Goal: Task Accomplishment & Management: Manage account settings

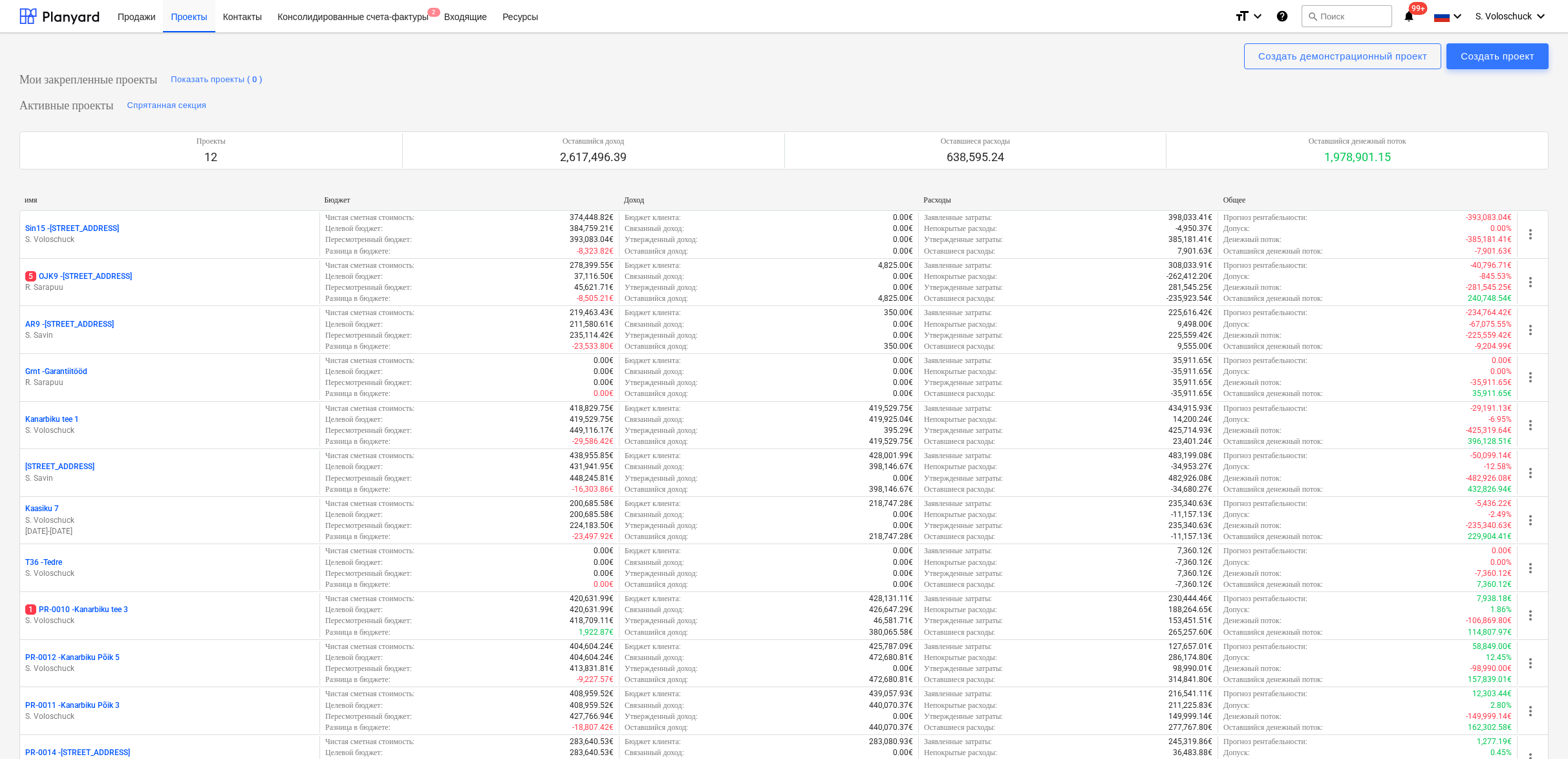
drag, startPoint x: 219, startPoint y: 630, endPoint x: 208, endPoint y: 623, distance: 13.0
click at [219, 626] on p "S. Voloschuck" at bounding box center [170, 620] width 289 height 11
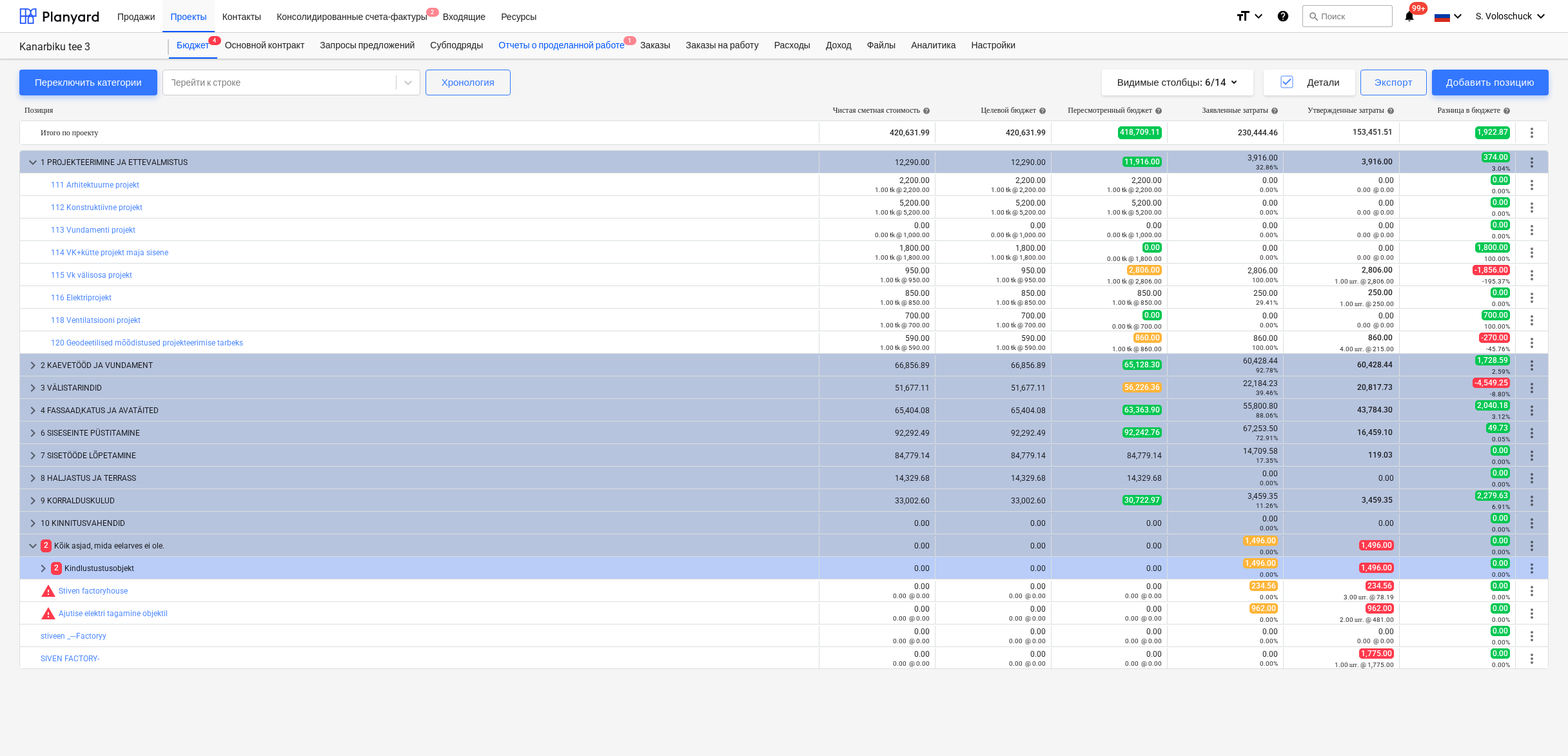
click at [599, 50] on div "Отчеты о проделанной работе 1" at bounding box center [562, 46] width 142 height 26
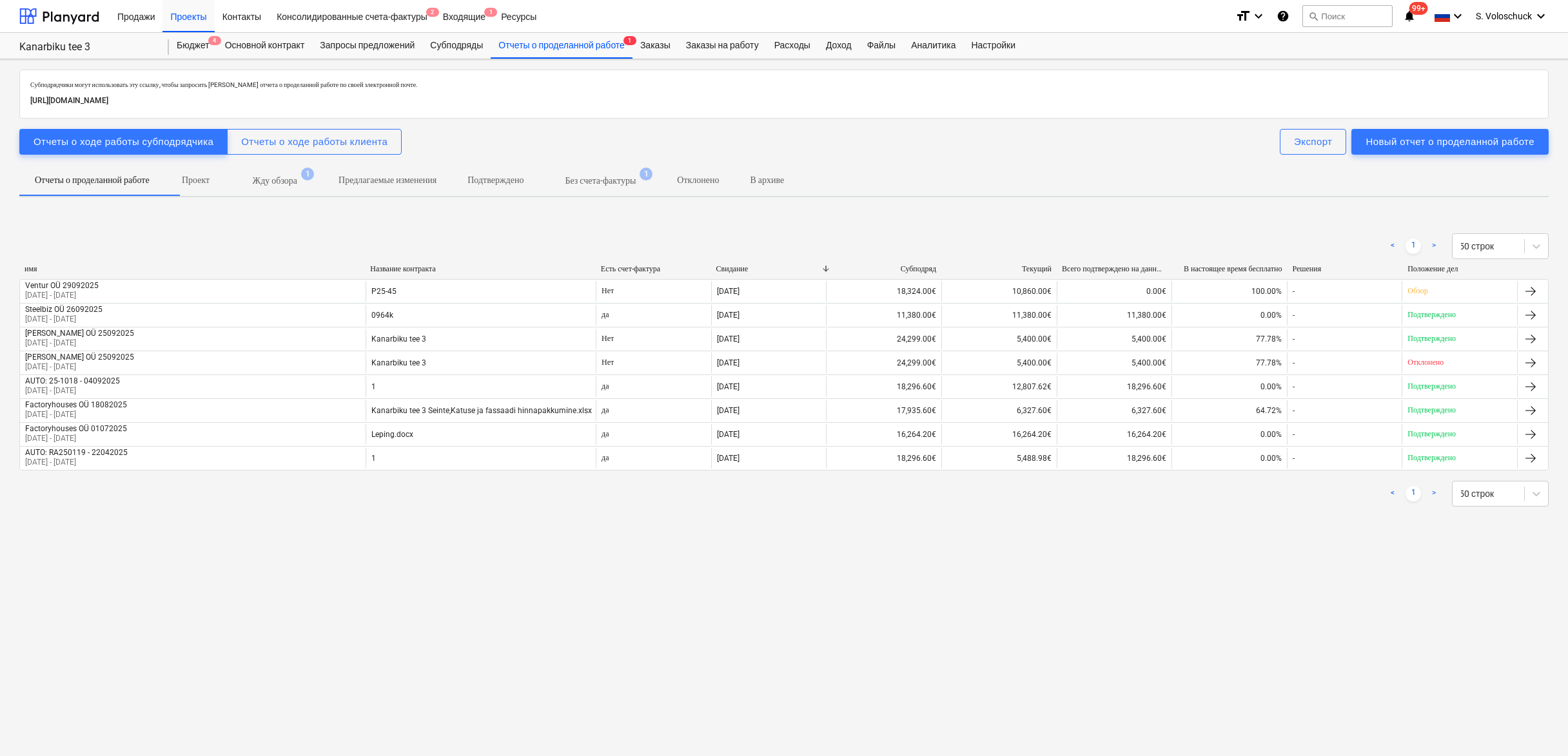
click at [298, 182] on p "Жду обзора" at bounding box center [274, 180] width 44 height 14
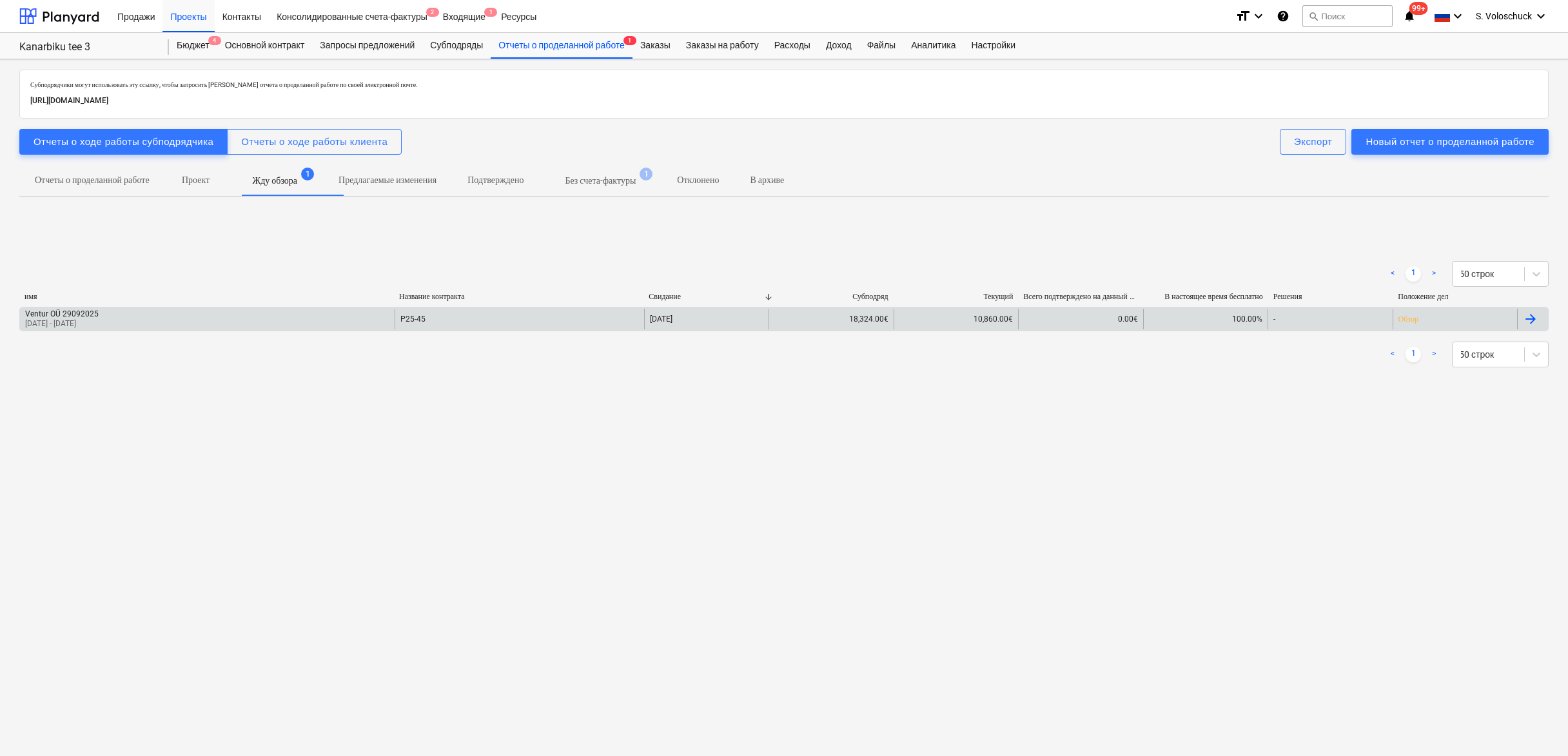
click at [617, 316] on div "P25-45" at bounding box center [519, 319] width 250 height 21
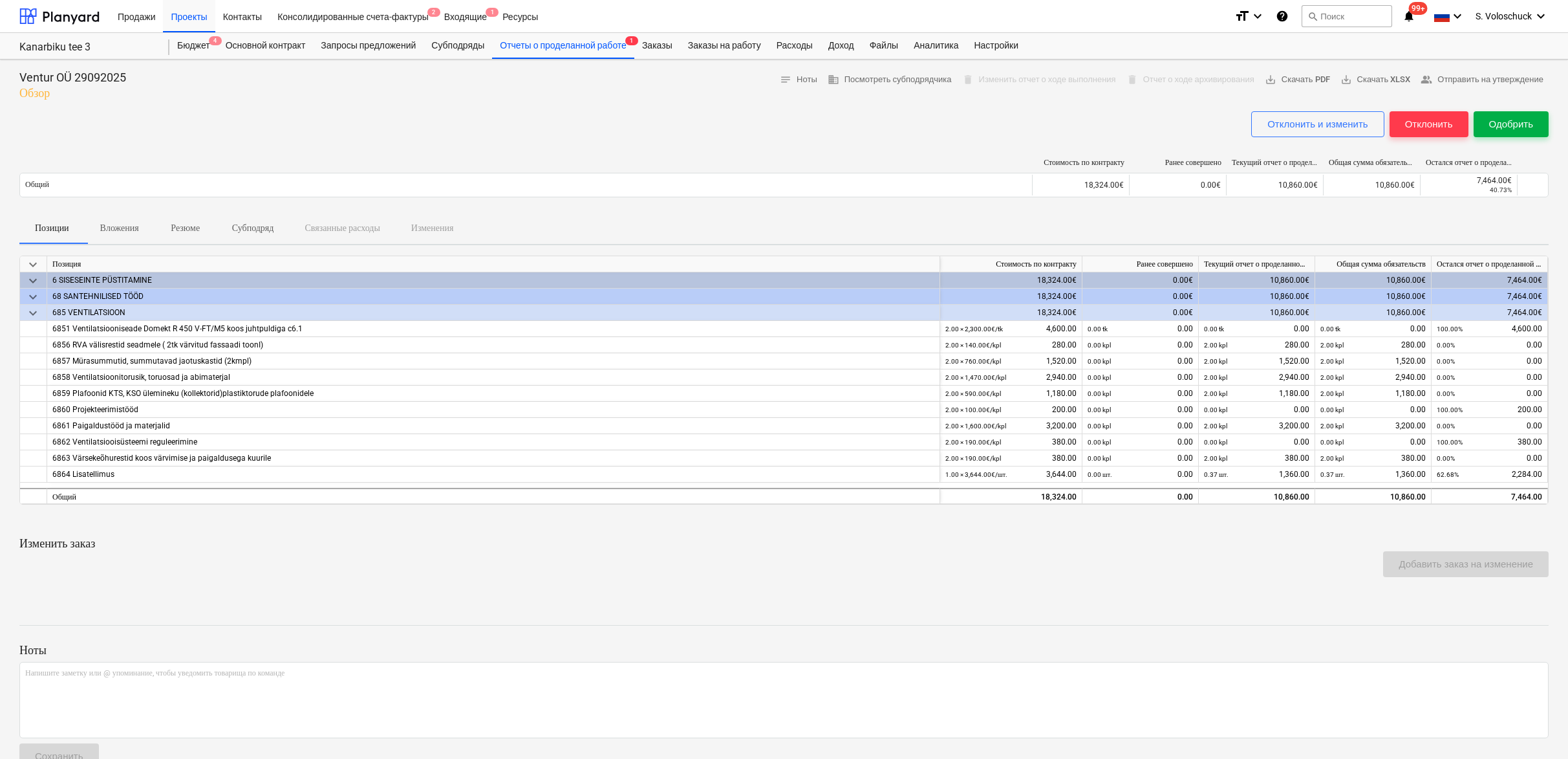
click at [1505, 123] on div "Одобрить" at bounding box center [1511, 123] width 44 height 17
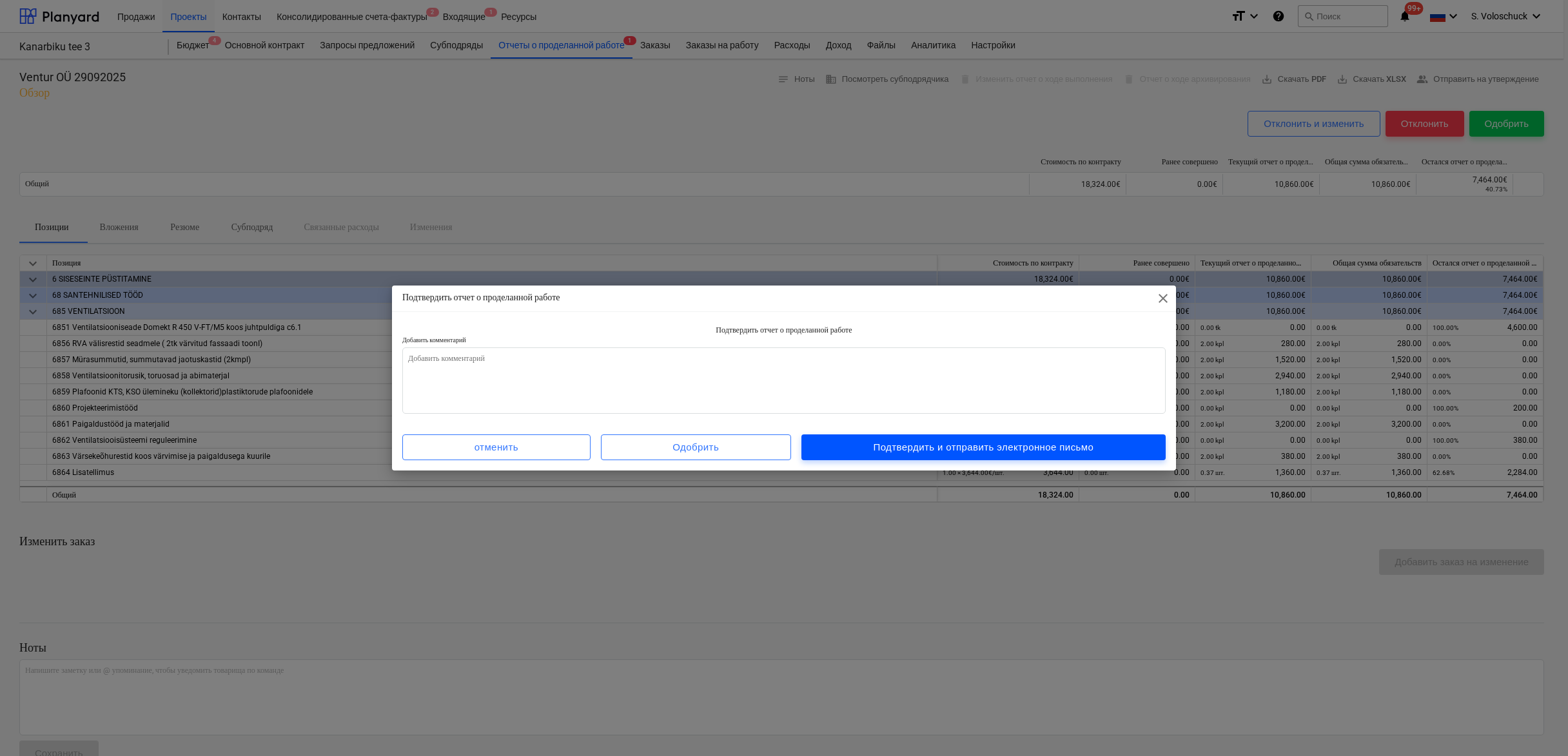
click at [985, 451] on div "Подтвердить и отправить электронное письмо" at bounding box center [983, 447] width 221 height 17
type textarea "x"
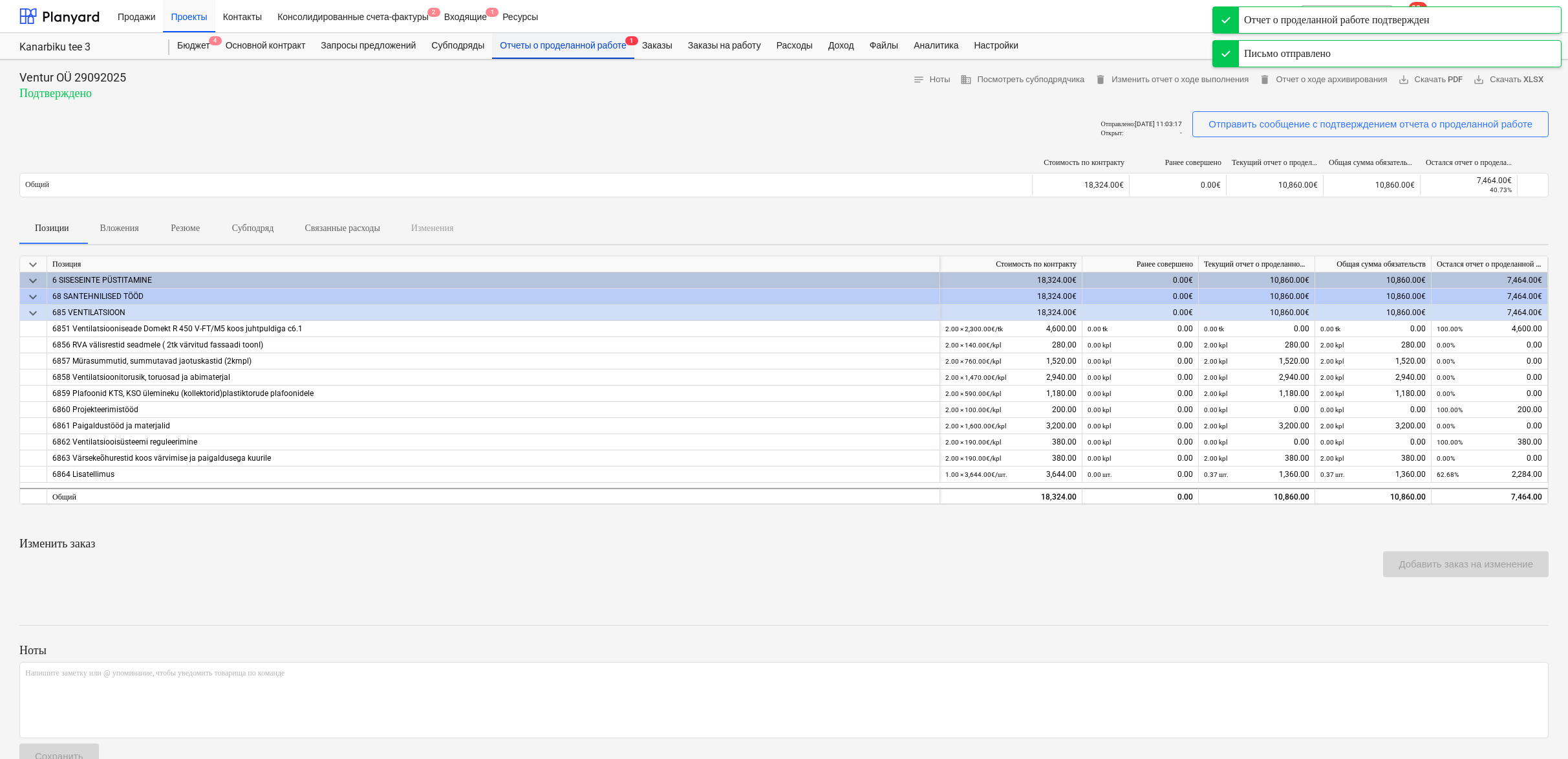
click at [599, 44] on div "Отчеты о проделанной работе 1" at bounding box center [563, 46] width 142 height 26
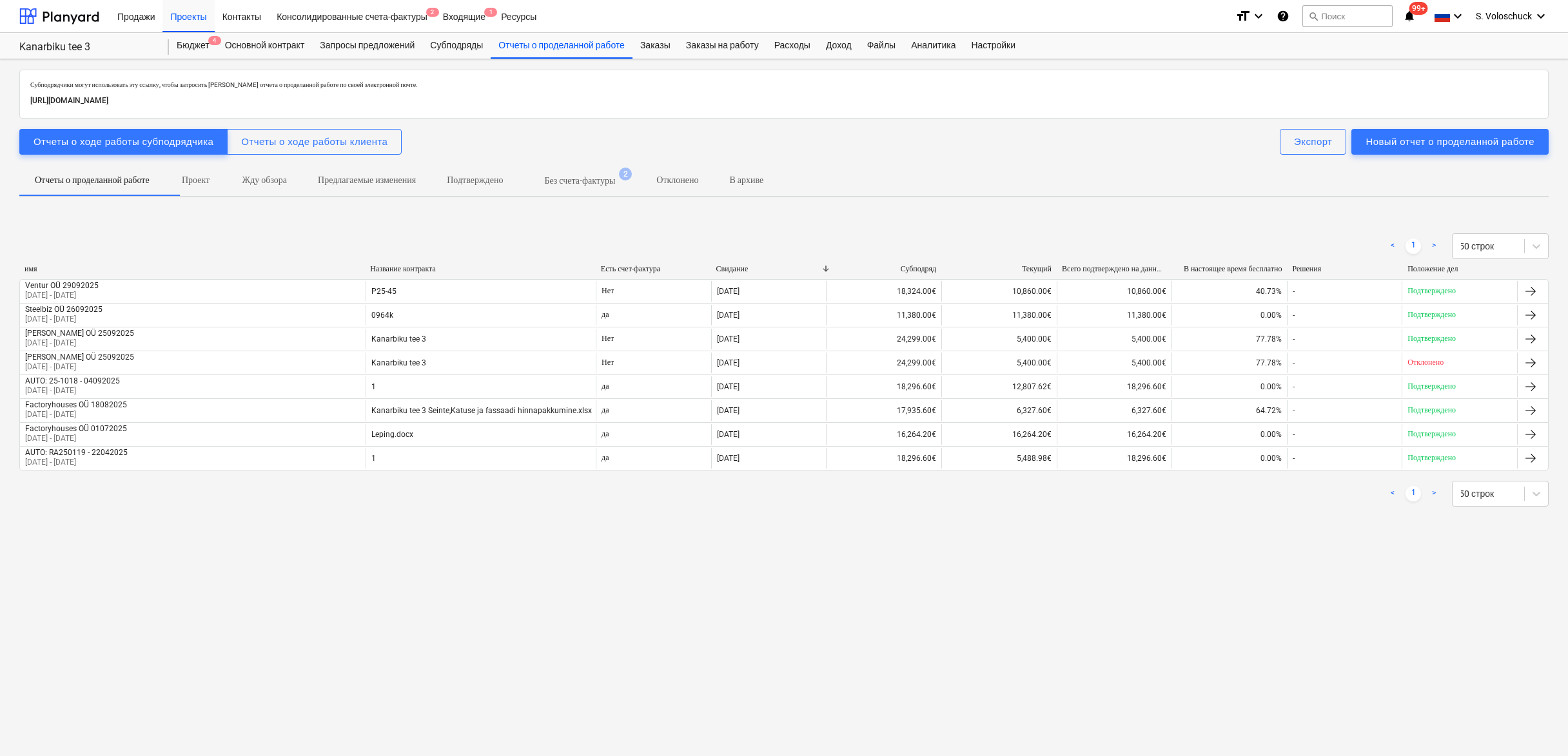
click at [615, 186] on p "Без счета-фактуры" at bounding box center [580, 180] width 71 height 14
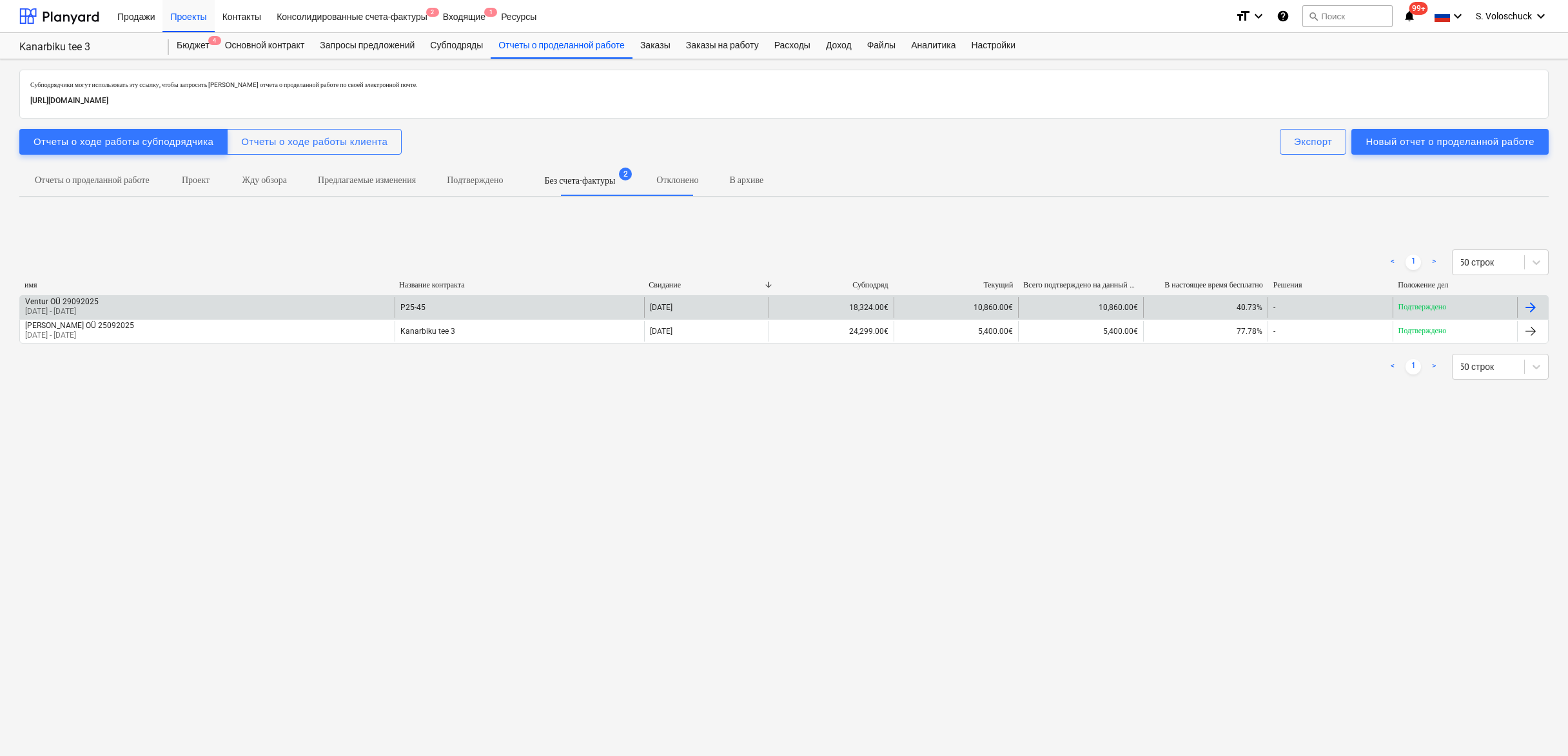
click at [425, 313] on div "P25-45" at bounding box center [519, 307] width 250 height 21
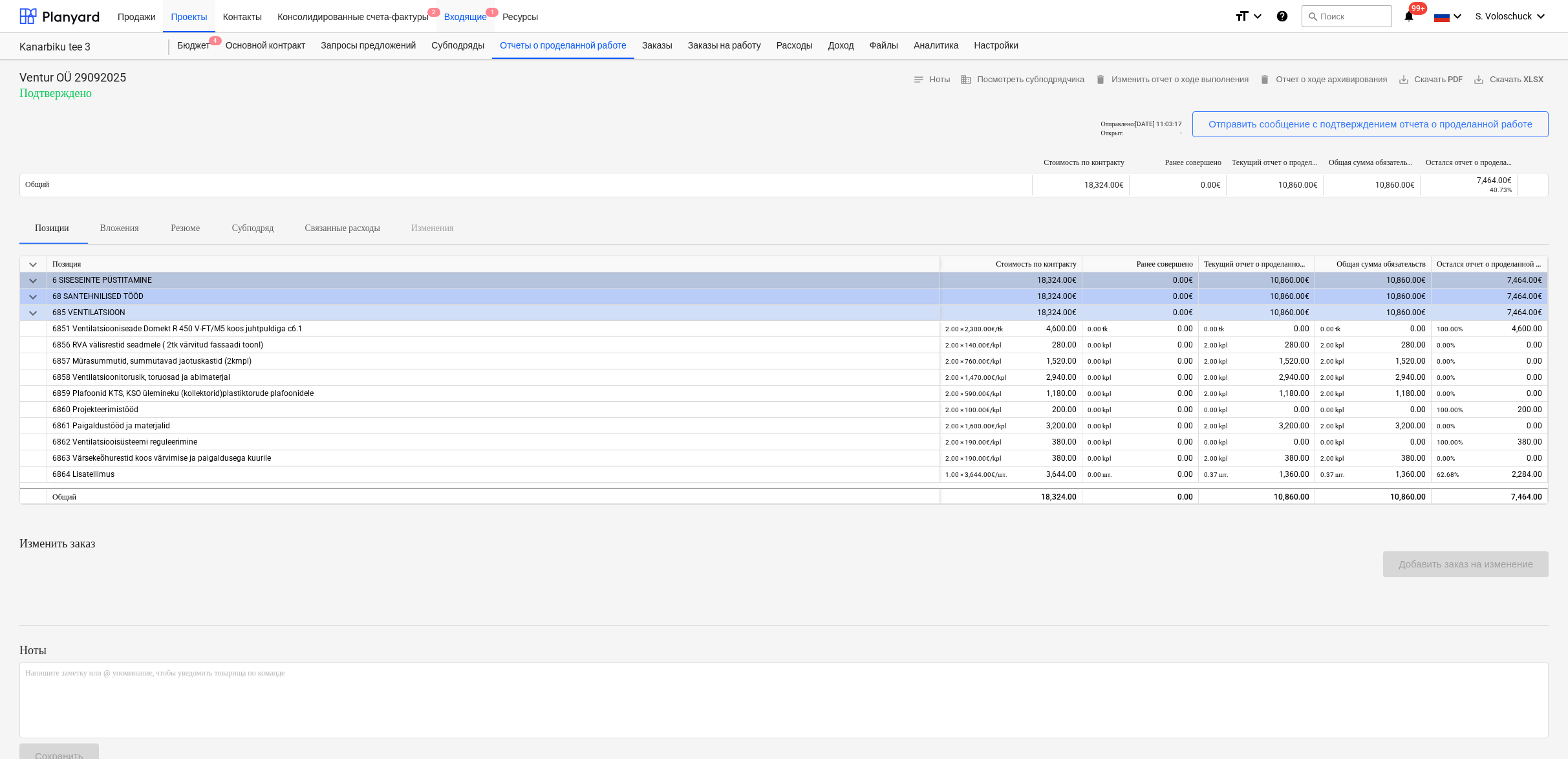
click at [475, 15] on div "Входящие 1" at bounding box center [465, 15] width 58 height 33
